Goal: Find specific page/section: Find specific page/section

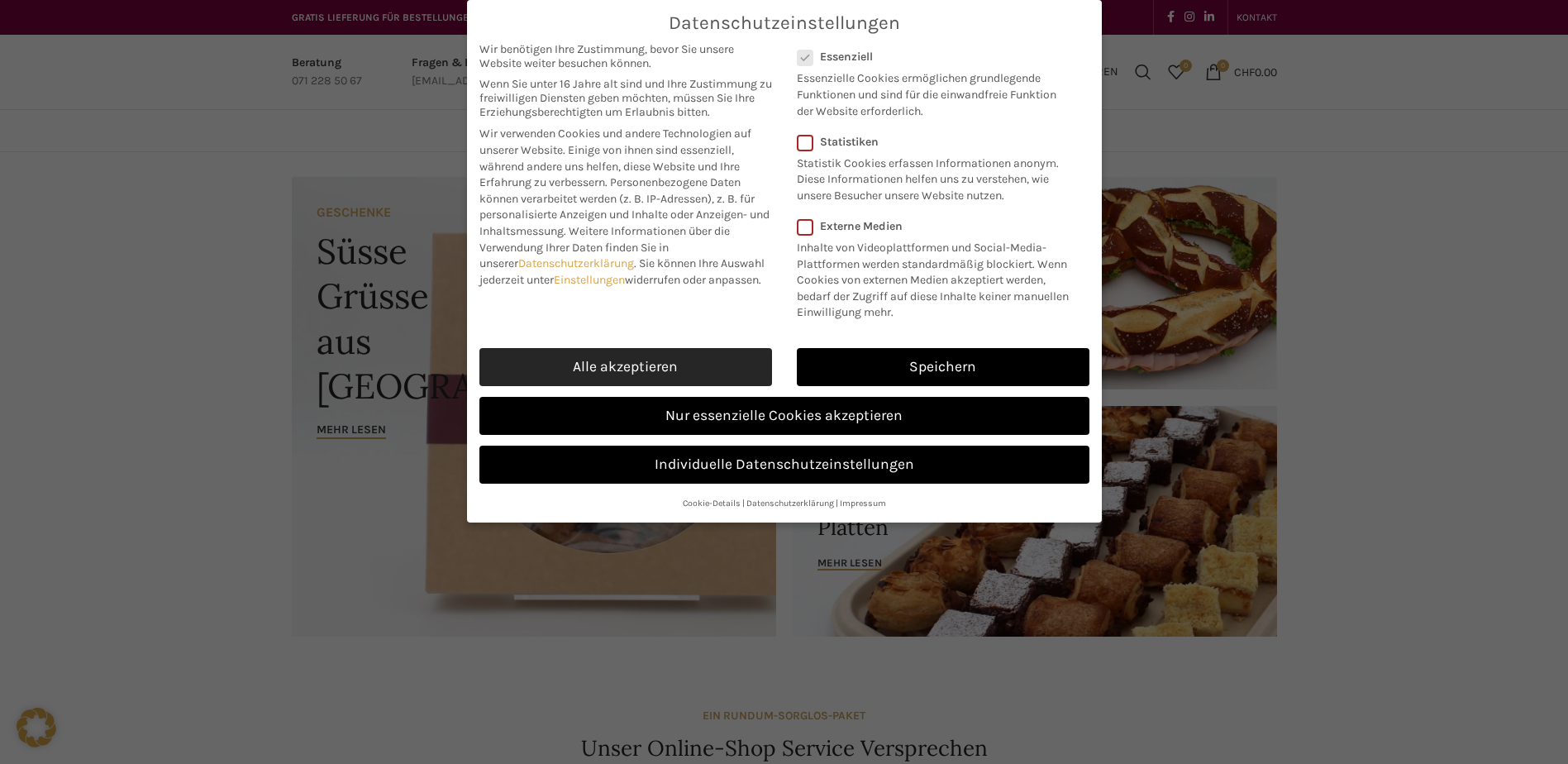
click at [654, 353] on link "Alle akzeptieren" at bounding box center [626, 367] width 293 height 38
checkbox input "true"
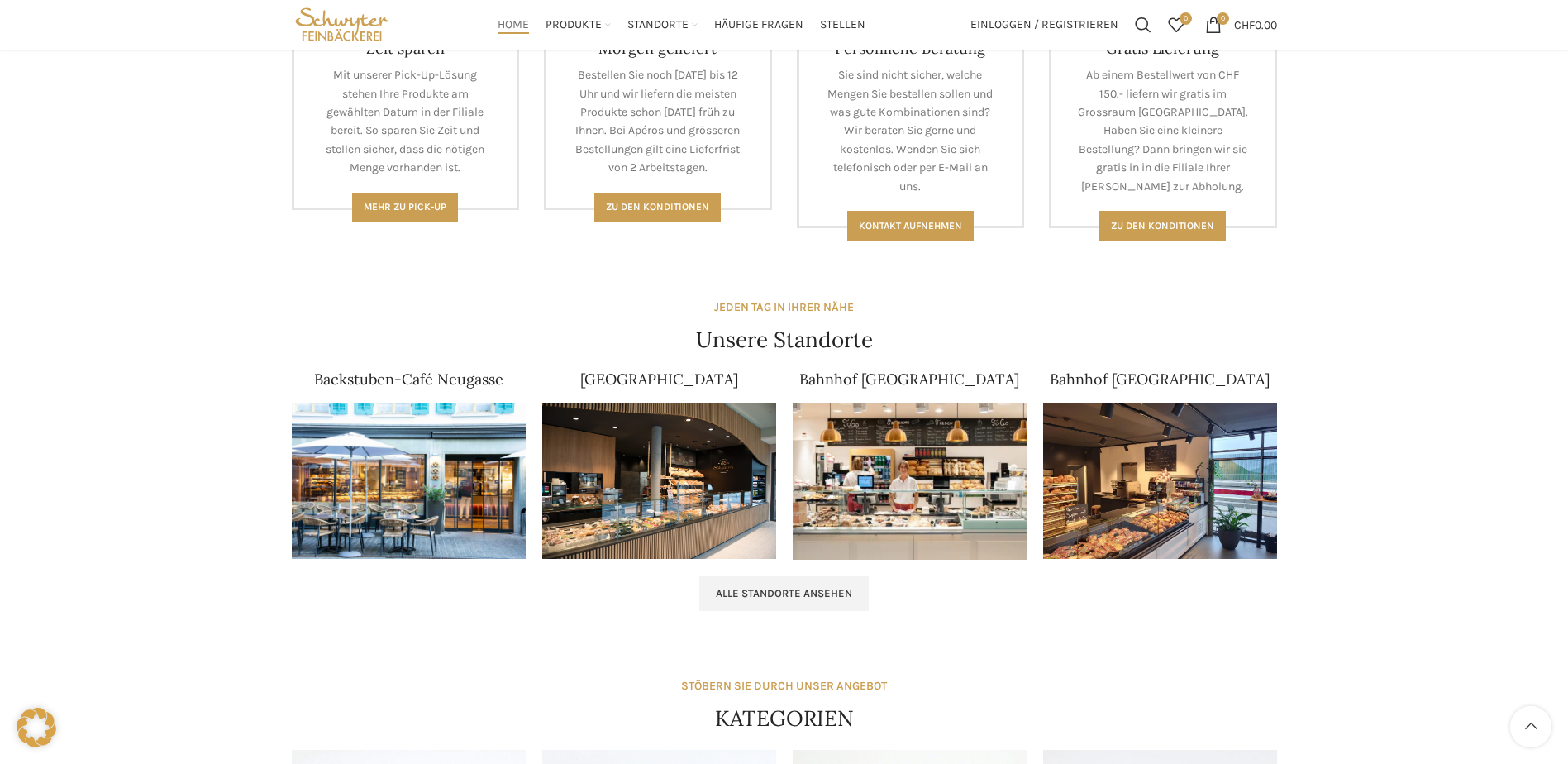
scroll to position [83, 0]
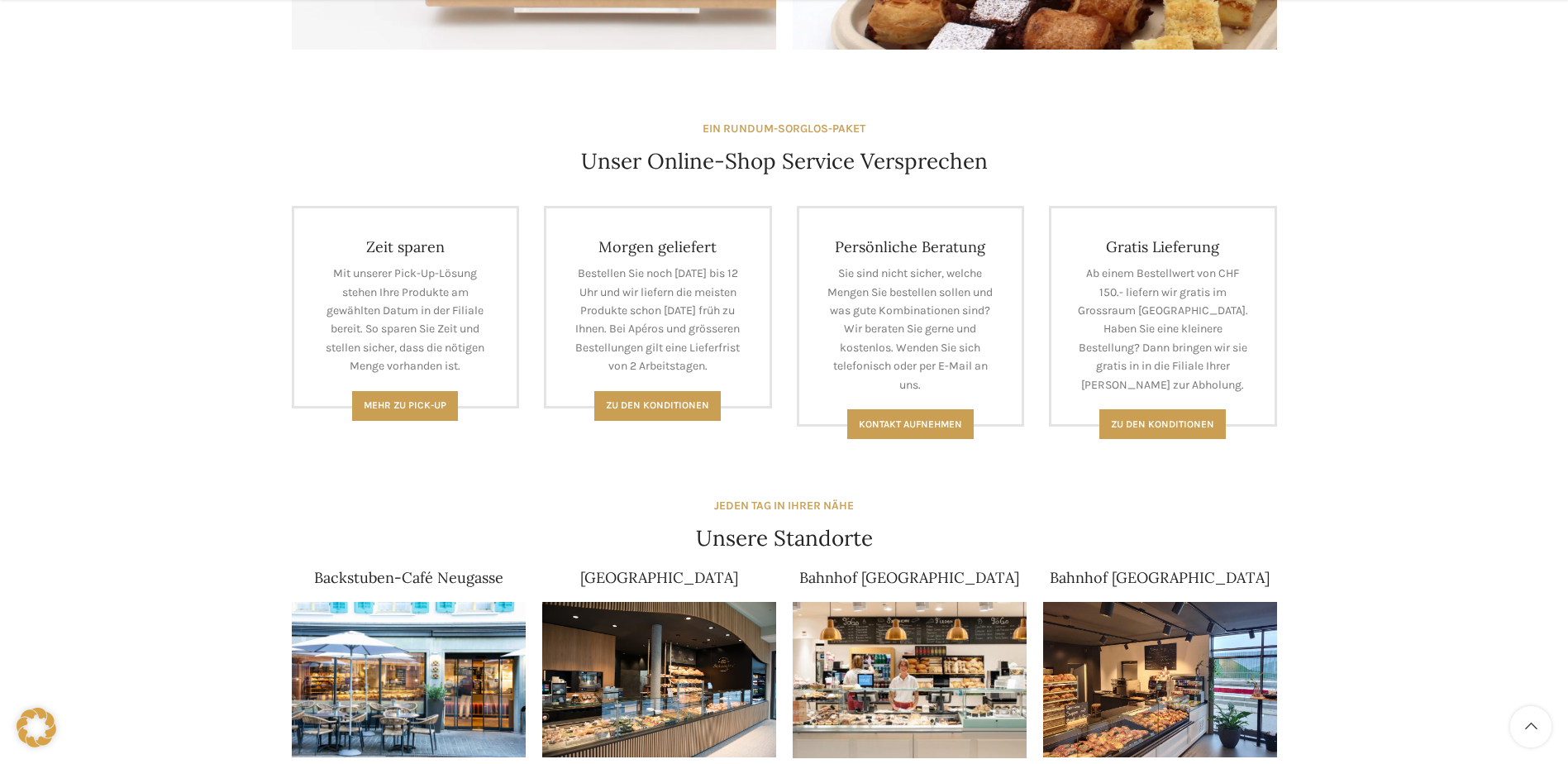
scroll to position [910, 0]
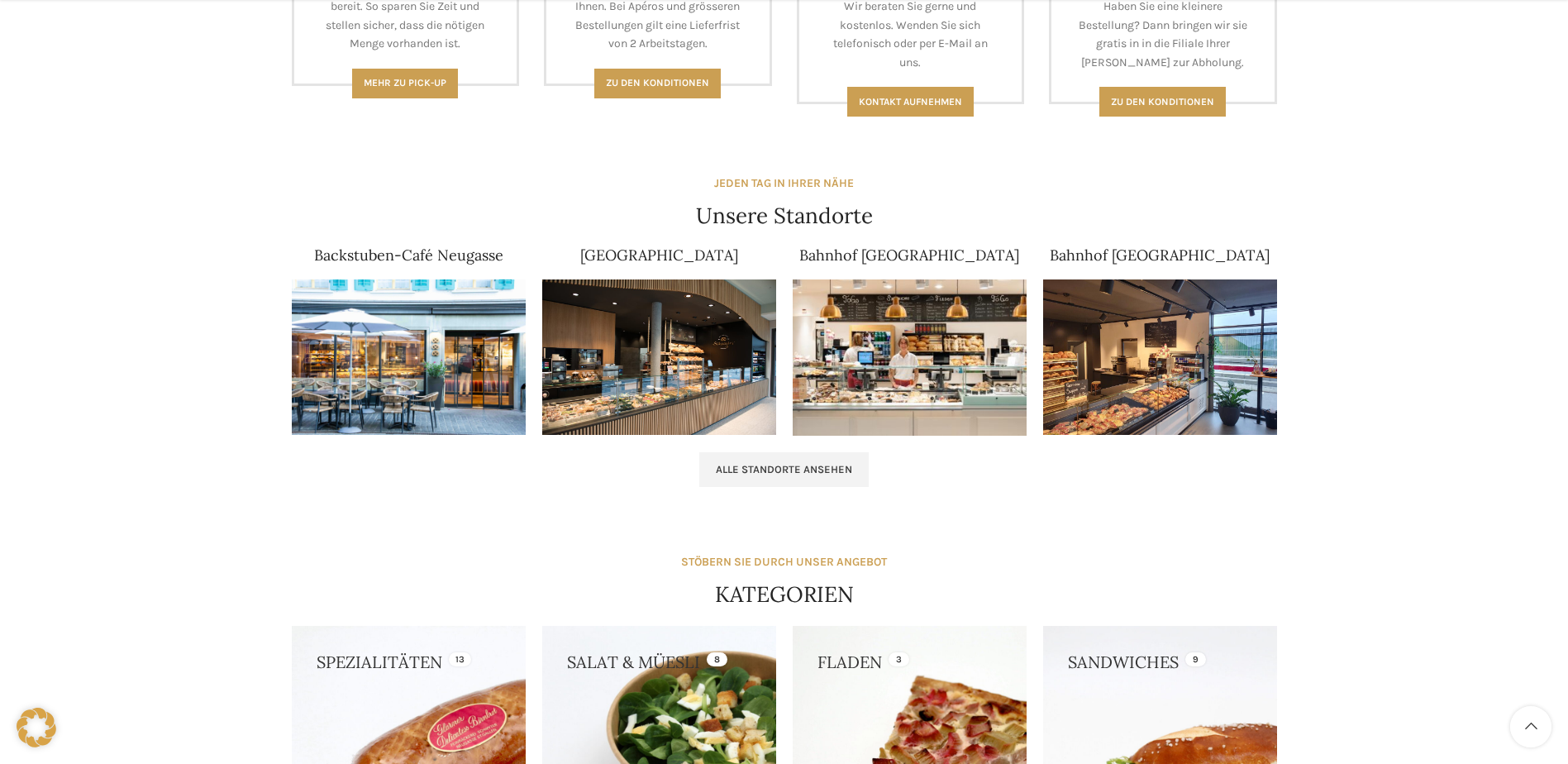
click at [924, 312] on img at bounding box center [910, 358] width 234 height 157
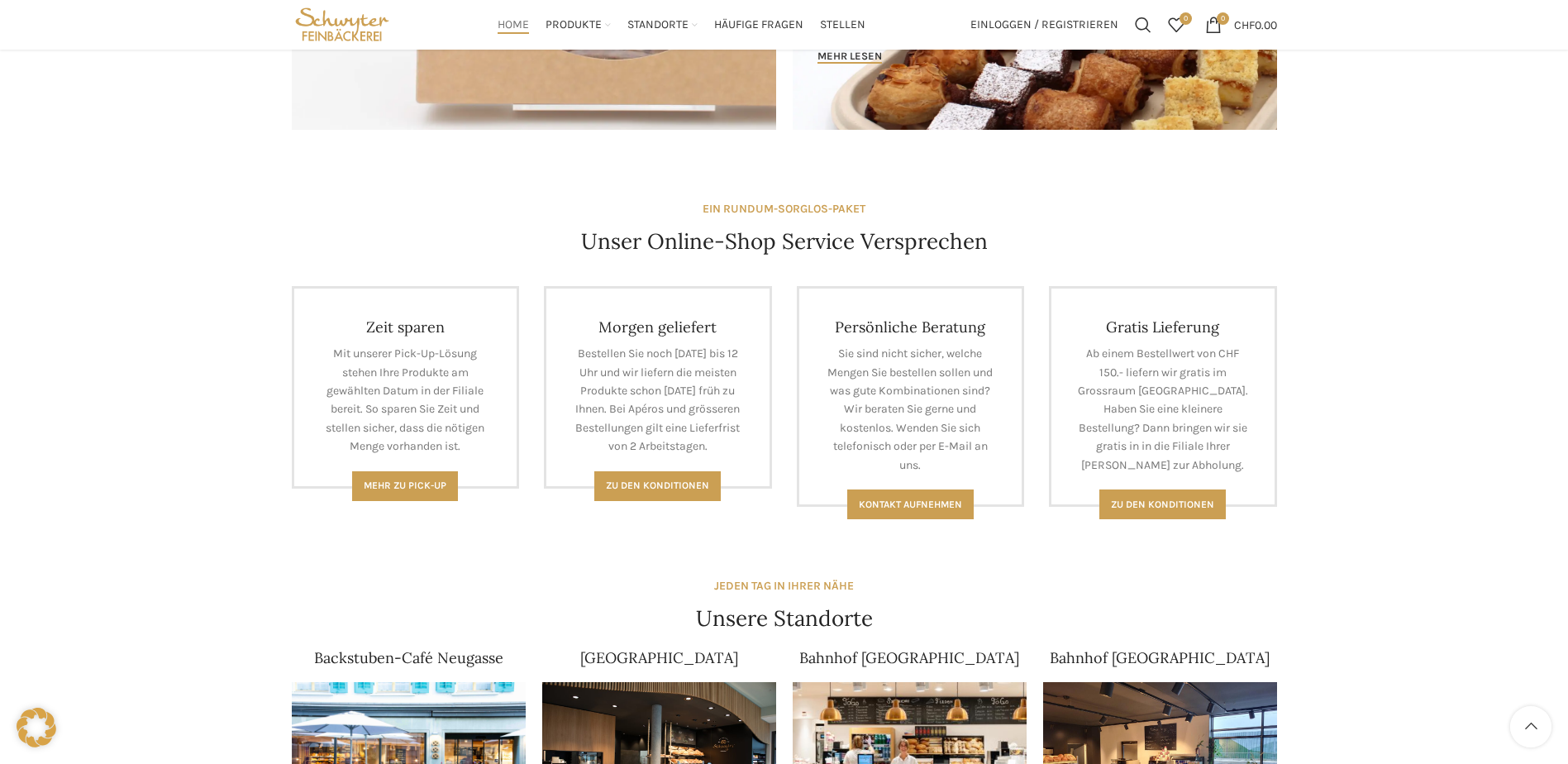
scroll to position [413, 0]
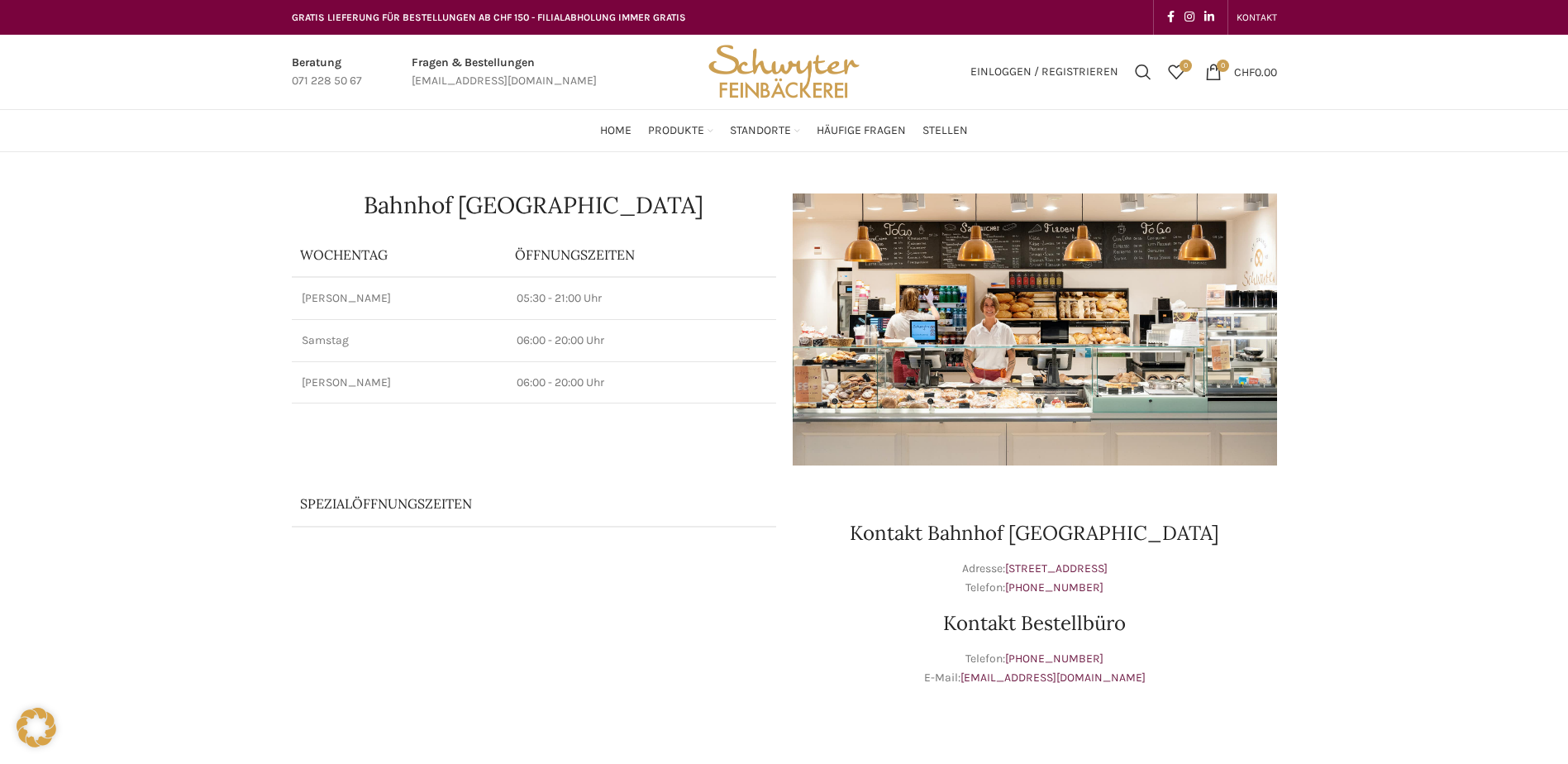
click at [998, 334] on img at bounding box center [1035, 329] width 485 height 272
